Goal: Task Accomplishment & Management: Use online tool/utility

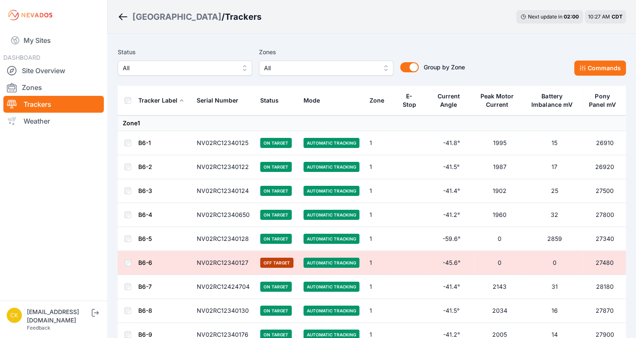
click at [356, 66] on span "All" at bounding box center [320, 68] width 113 height 10
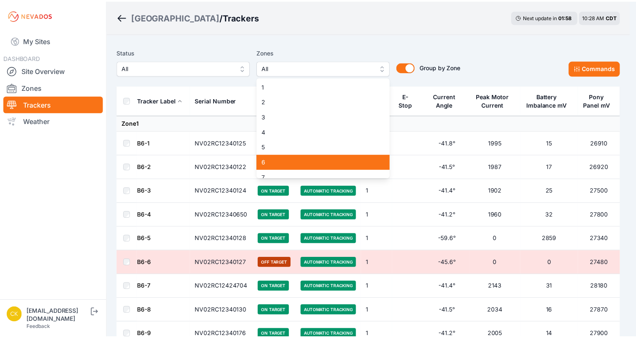
scroll to position [129, 0]
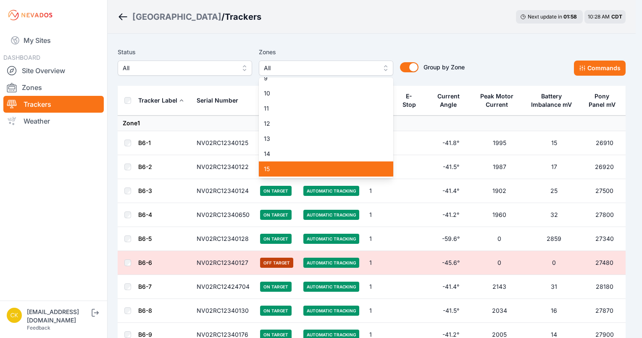
click at [288, 166] on span "15" at bounding box center [321, 169] width 114 height 8
click at [361, 49] on div "Zones 15 1 2 3 4 5 6 7 8 9 10 11 12 13 14 15" at bounding box center [326, 61] width 134 height 29
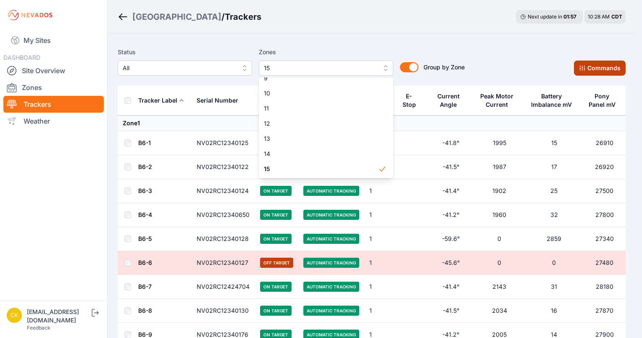
click at [584, 69] on icon at bounding box center [582, 68] width 7 height 7
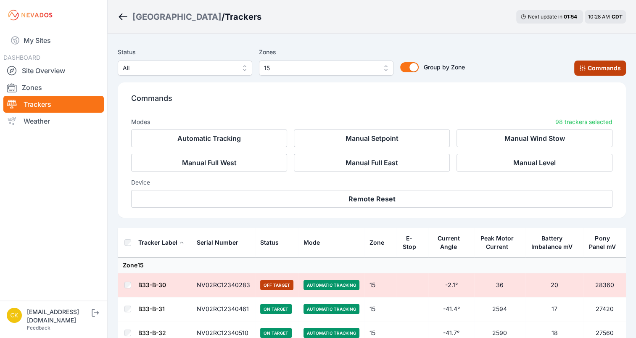
click at [599, 69] on button "Commands" at bounding box center [600, 68] width 52 height 15
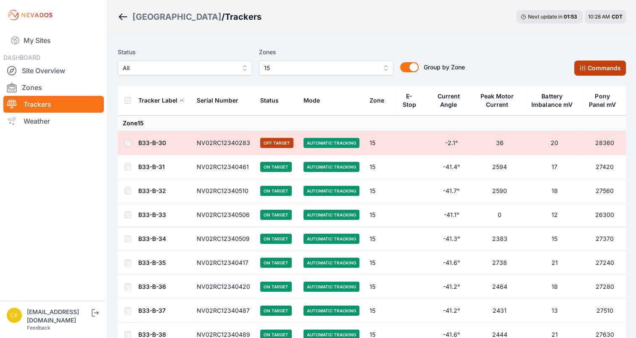
click at [593, 66] on button "Commands" at bounding box center [600, 68] width 52 height 15
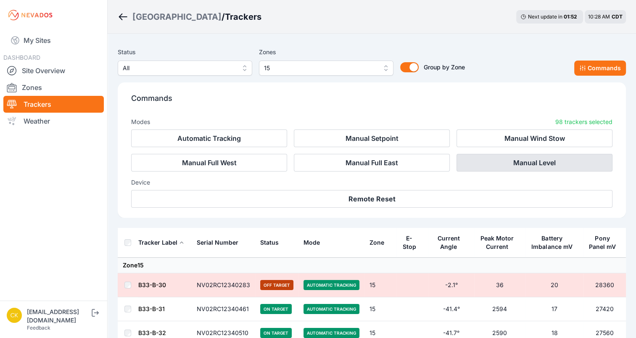
click at [541, 163] on button "Manual Level" at bounding box center [534, 163] width 156 height 18
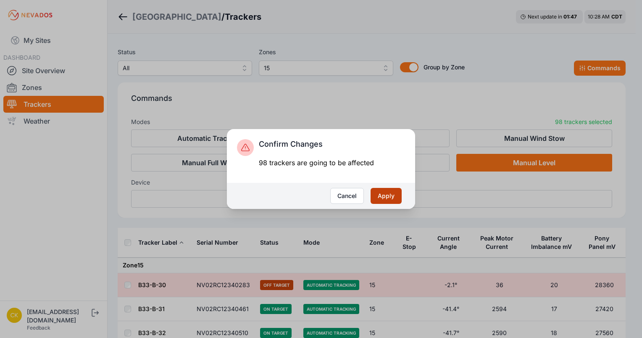
click at [388, 197] on button "Apply" at bounding box center [386, 196] width 31 height 16
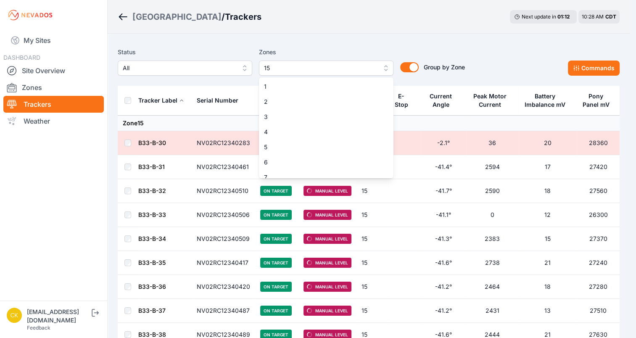
click at [276, 69] on span "15" at bounding box center [320, 68] width 113 height 10
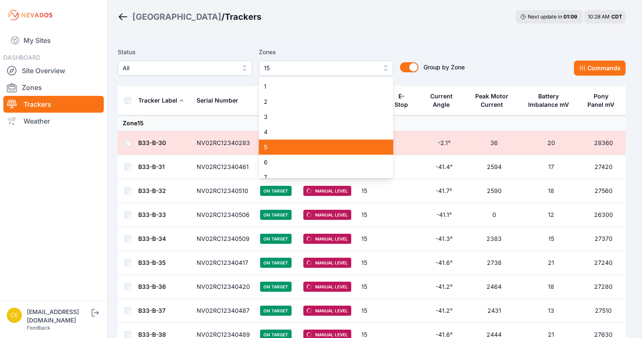
click at [275, 150] on span "5" at bounding box center [321, 147] width 114 height 8
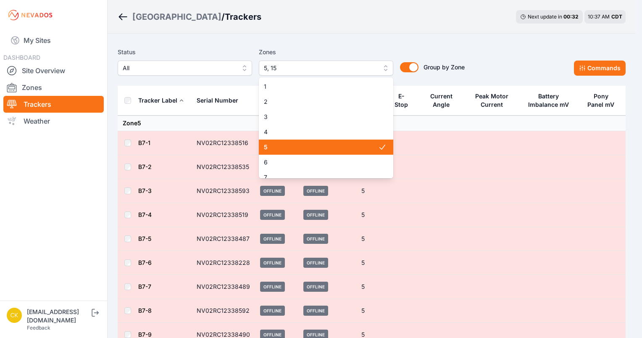
click at [330, 149] on span "5" at bounding box center [321, 147] width 114 height 8
click at [267, 45] on div "Status All Zones 15 1 2 3 4 5 6 7 8 9 10 11 12 13 14 15 Group by Zone Group by …" at bounding box center [372, 65] width 508 height 42
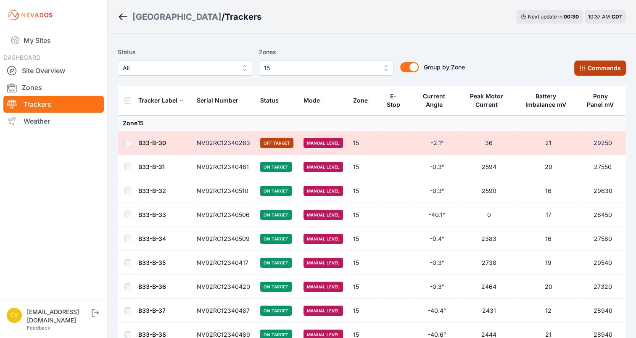
click at [594, 70] on button "Commands" at bounding box center [600, 68] width 52 height 15
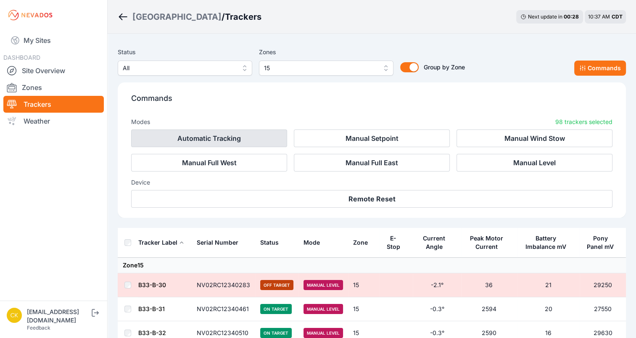
click at [245, 137] on button "Automatic Tracking" at bounding box center [209, 138] width 156 height 18
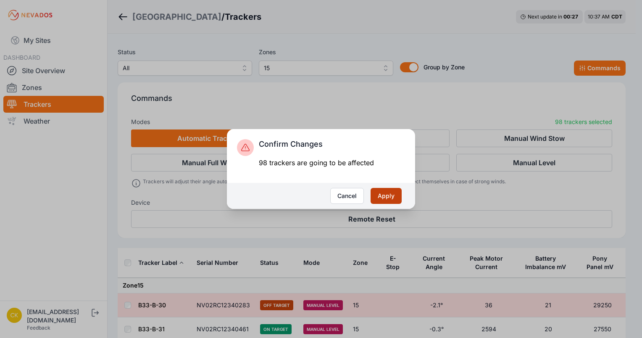
click at [391, 195] on button "Apply" at bounding box center [386, 196] width 31 height 16
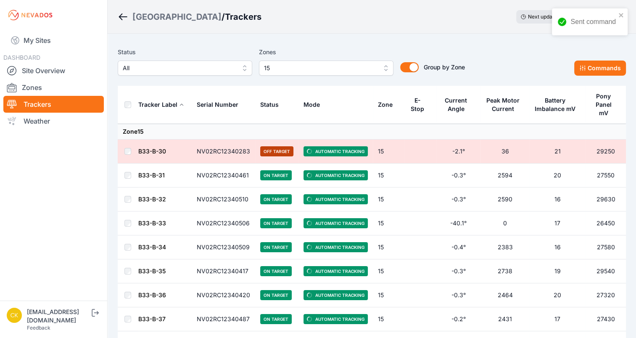
click at [363, 71] on span "15" at bounding box center [320, 68] width 113 height 10
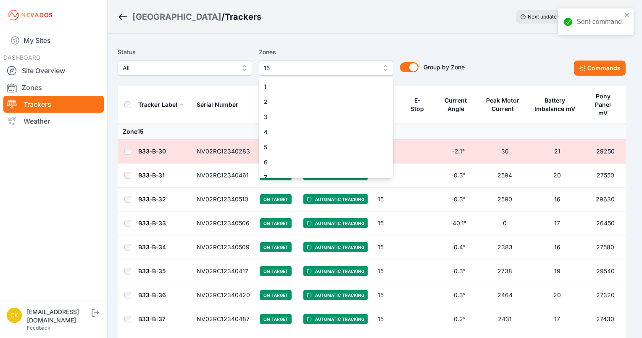
scroll to position [128, 0]
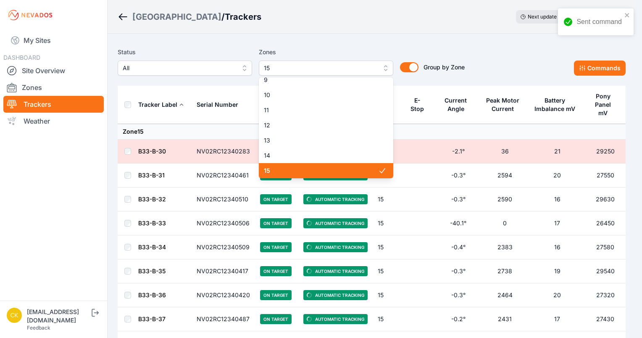
click at [338, 171] on span "15" at bounding box center [321, 170] width 114 height 8
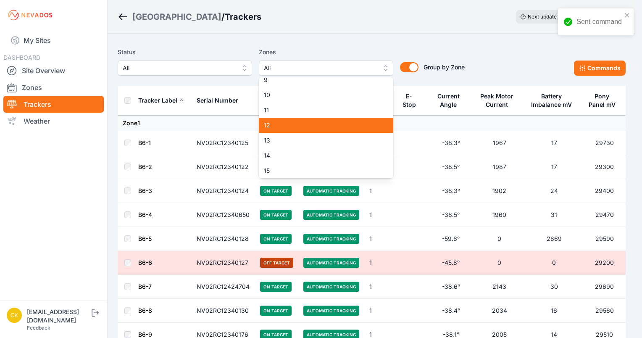
click at [311, 54] on span "7" at bounding box center [321, 49] width 114 height 8
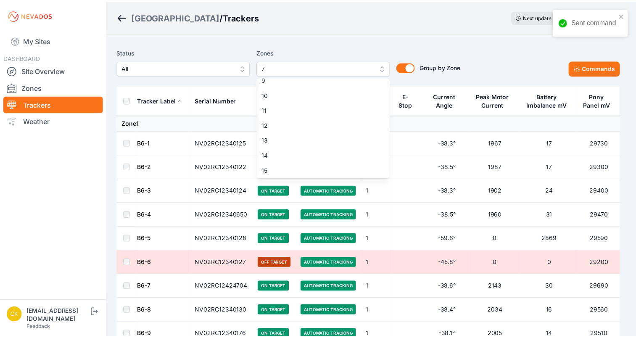
scroll to position [57, 0]
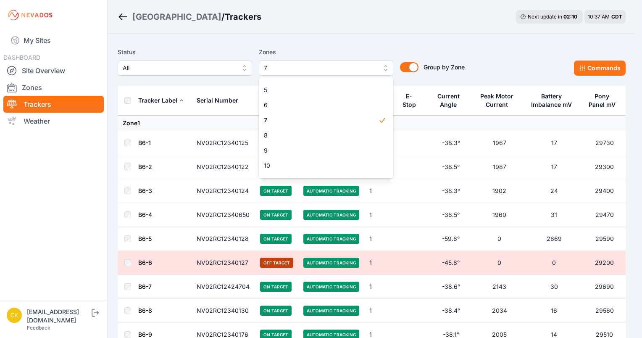
click at [442, 48] on div "Status All Zones 7 1 2 3 4 5 6 7 8 9 10 11 12 13 14 15 Group by Zone Group by Z…" at bounding box center [291, 61] width 347 height 29
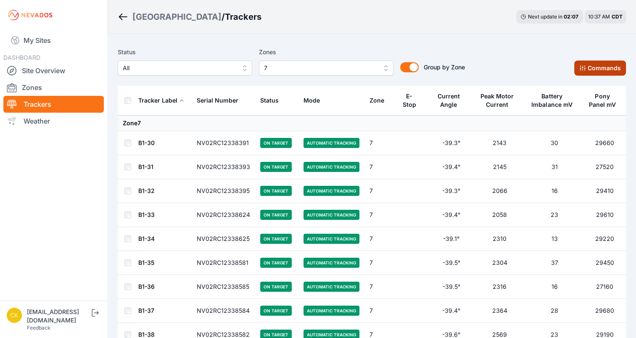
click at [612, 69] on button "Commands" at bounding box center [600, 68] width 52 height 15
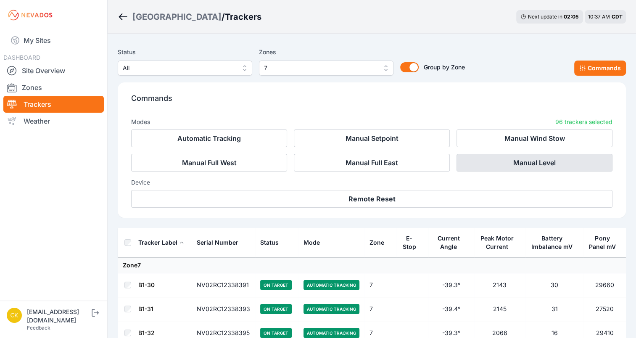
click at [505, 158] on button "Manual Level" at bounding box center [534, 163] width 156 height 18
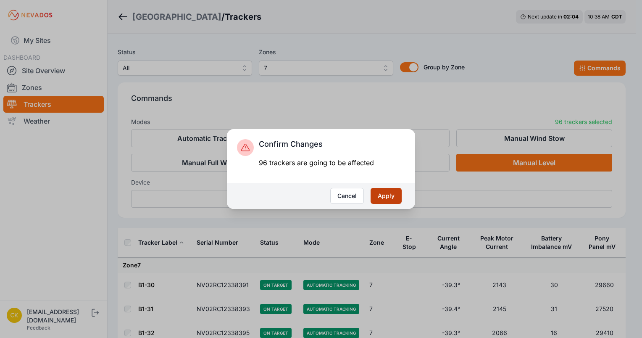
click at [389, 198] on button "Apply" at bounding box center [386, 196] width 31 height 16
